Goal: Task Accomplishment & Management: Use online tool/utility

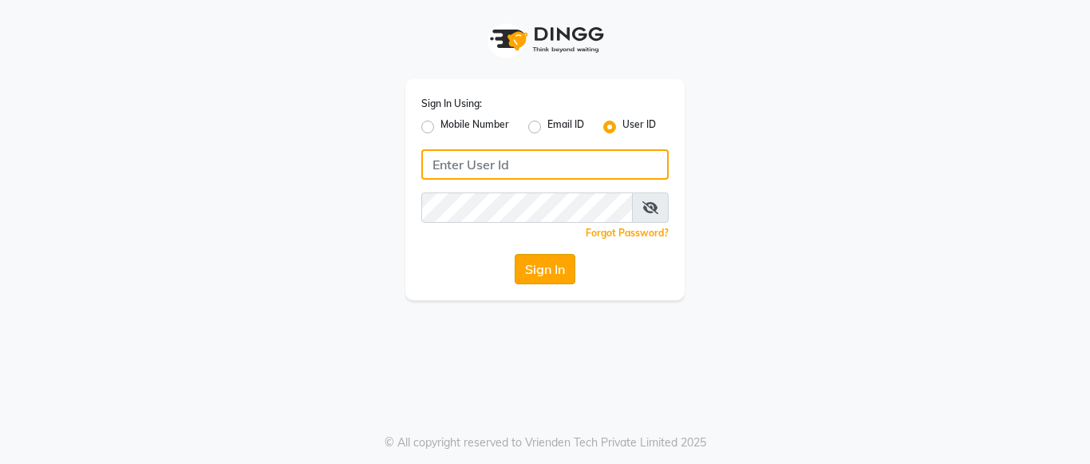
type input "mayahairandbeauty"
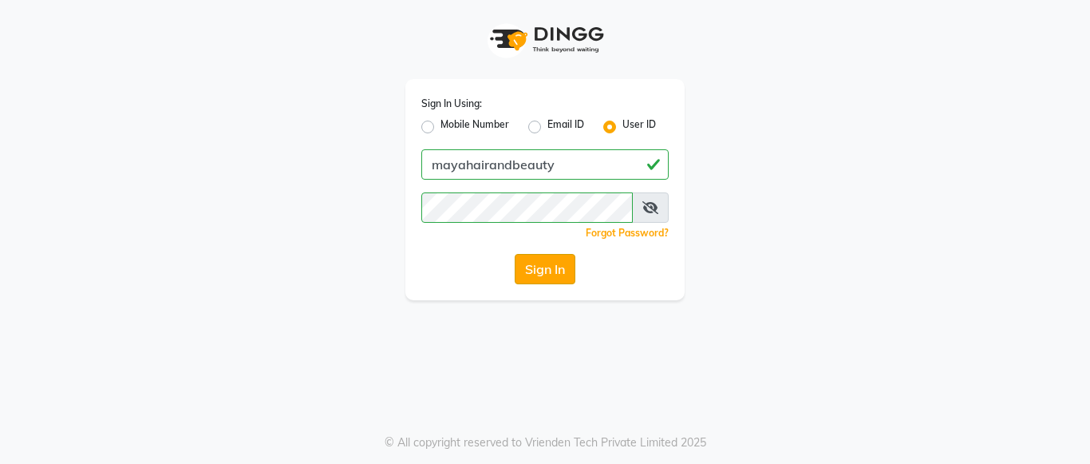
click at [539, 268] on button "Sign In" at bounding box center [545, 269] width 61 height 30
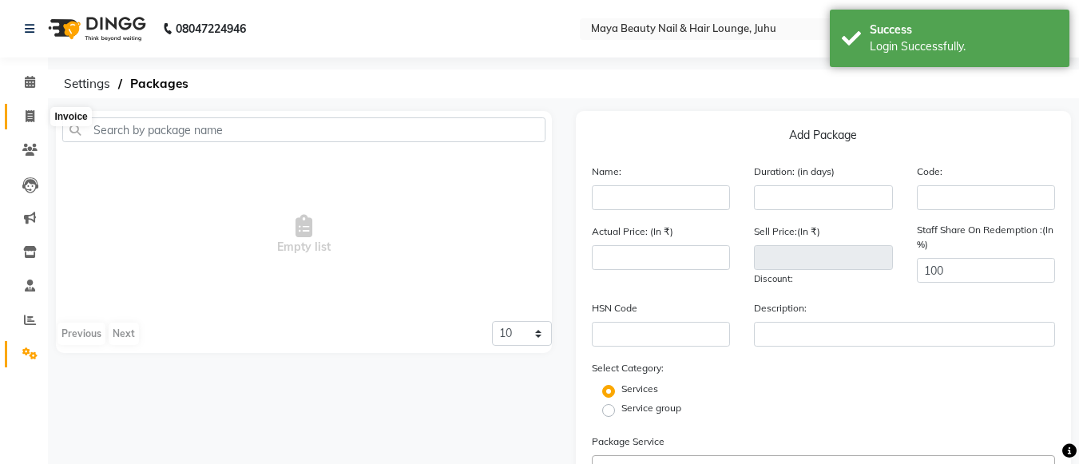
click at [28, 115] on icon at bounding box center [30, 116] width 9 height 12
select select "4023"
select select "service"
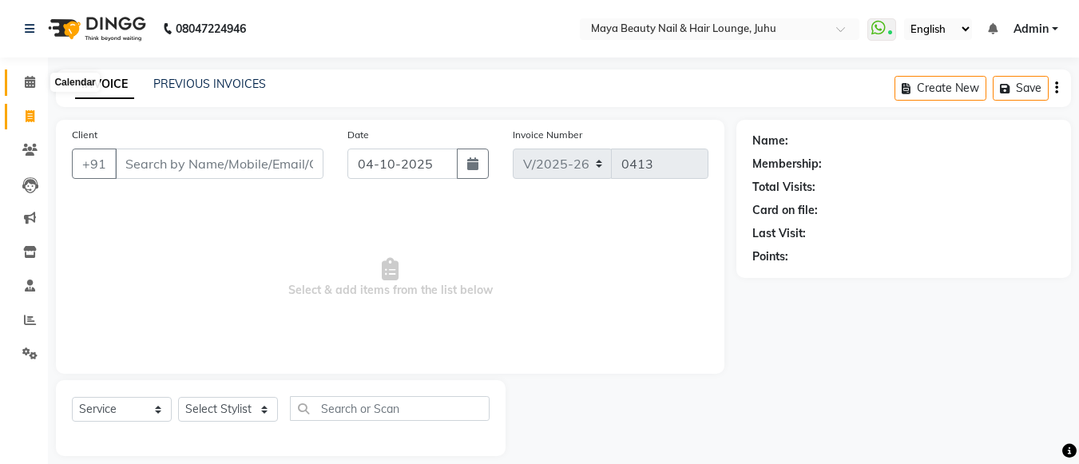
click at [30, 79] on icon at bounding box center [30, 82] width 10 height 12
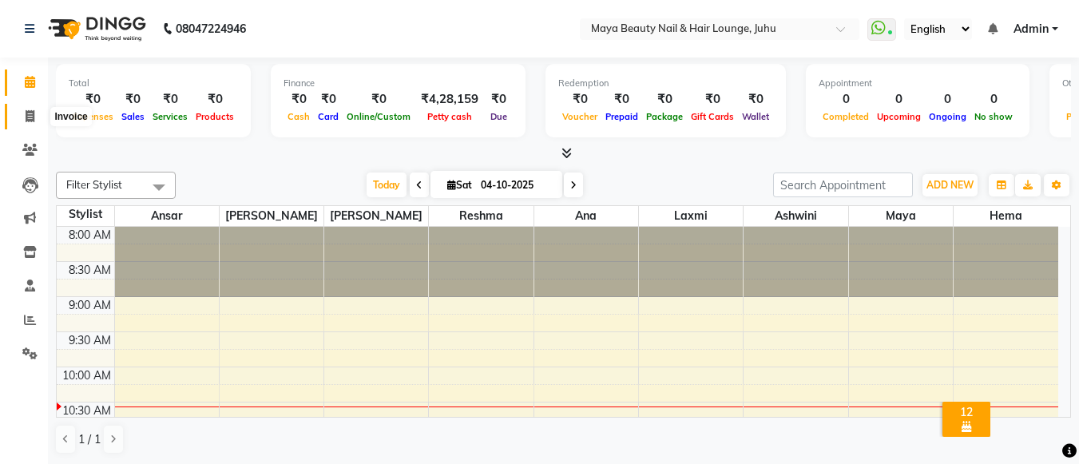
click at [32, 119] on icon at bounding box center [30, 116] width 9 height 12
select select "4023"
select select "service"
